Goal: Check status: Check status

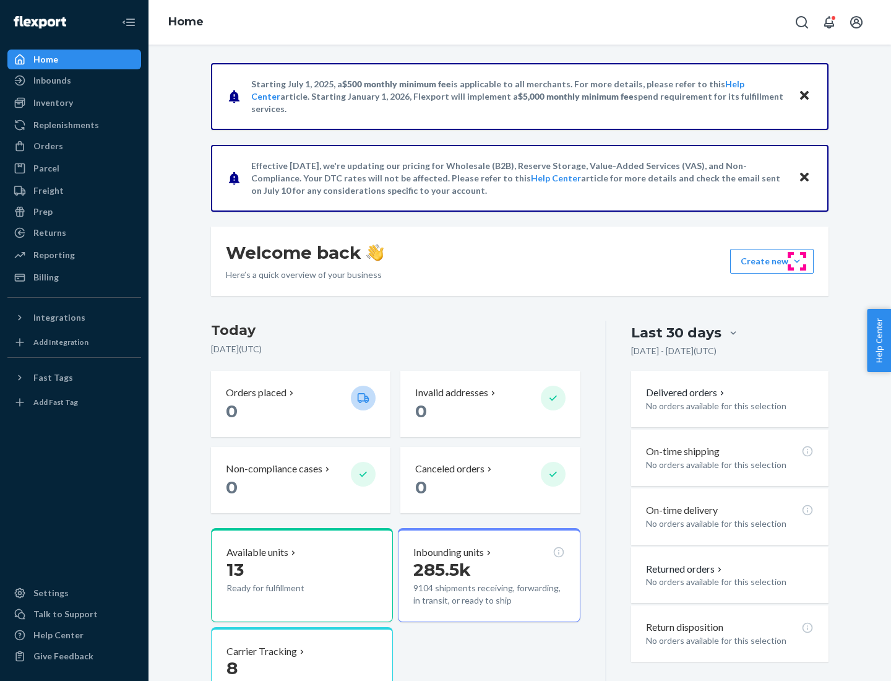
click at [797, 261] on button "Create new Create new inbound Create new order Create new product" at bounding box center [772, 261] width 84 height 25
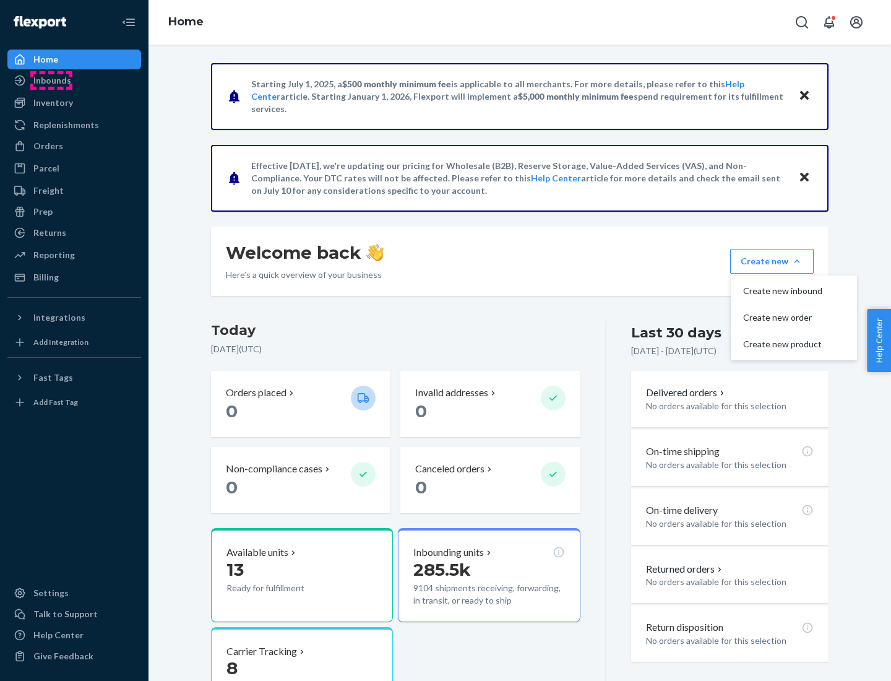
click at [51, 80] on div "Inbounds" at bounding box center [52, 80] width 38 height 12
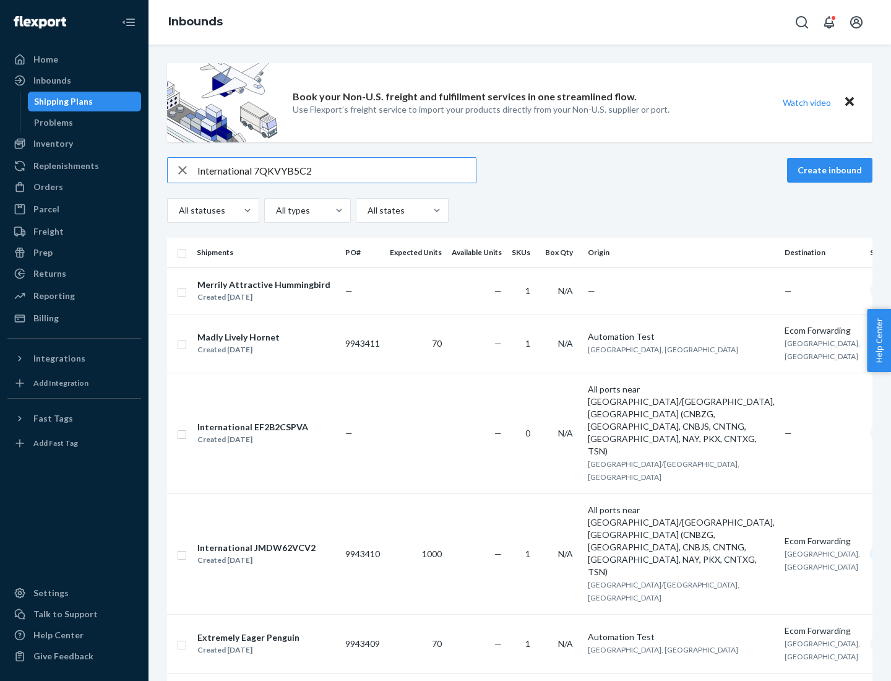
type input "International 7QKVYB5C29"
click at [274, 291] on div "Created [DATE]" at bounding box center [263, 297] width 133 height 12
